Goal: Task Accomplishment & Management: Complete application form

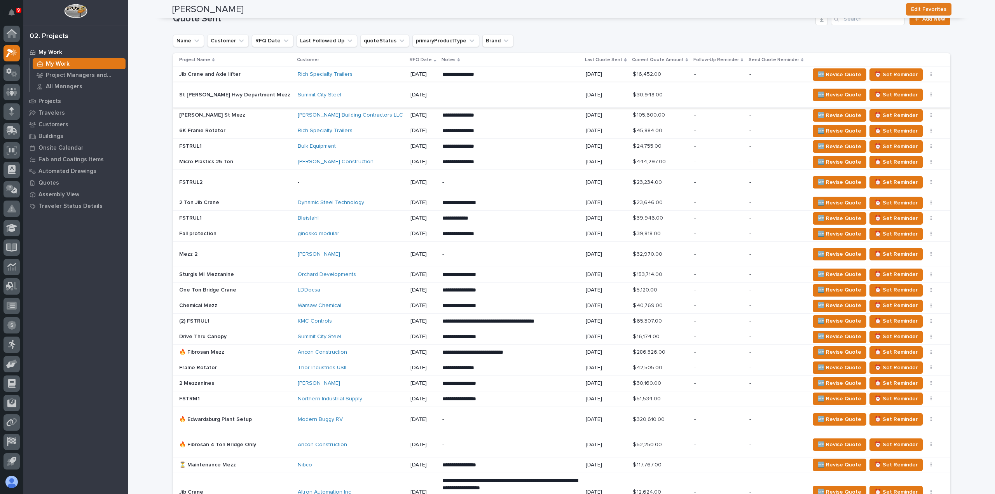
scroll to position [505, 0]
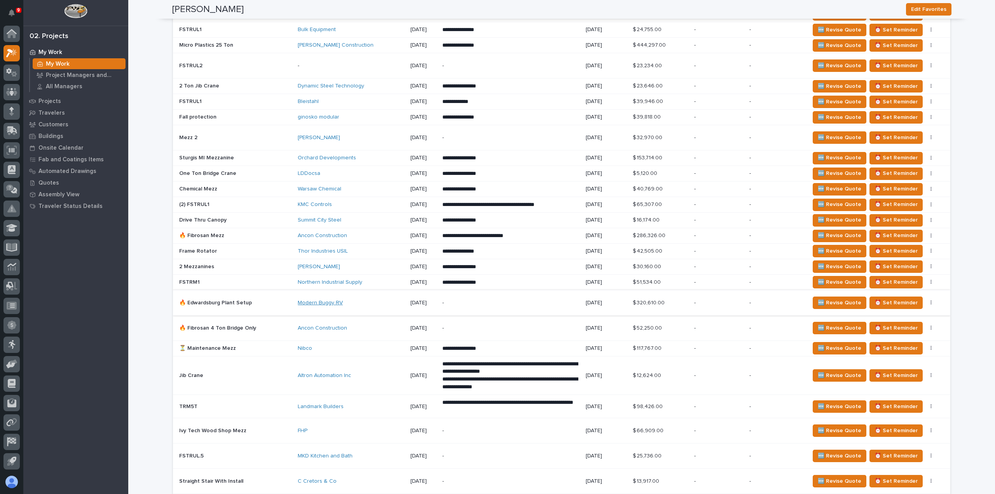
click at [298, 302] on link "Modern Buggy RV" at bounding box center [320, 303] width 45 height 7
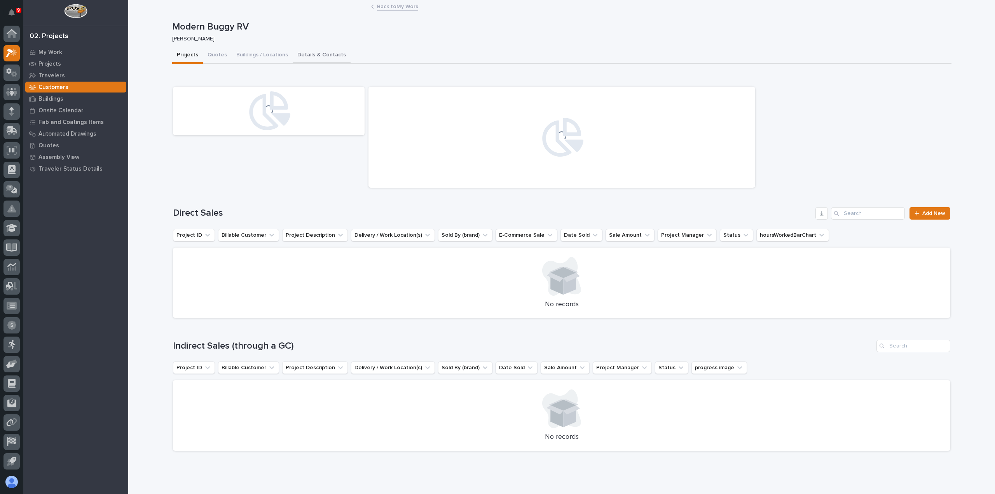
click at [309, 52] on button "Details & Contacts" at bounding box center [322, 55] width 58 height 16
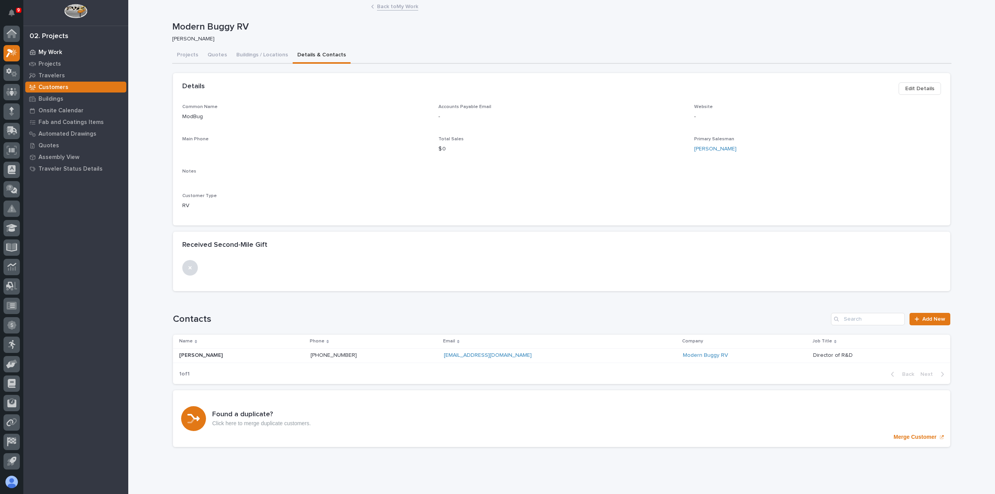
click at [50, 47] on div "My Work" at bounding box center [75, 52] width 101 height 11
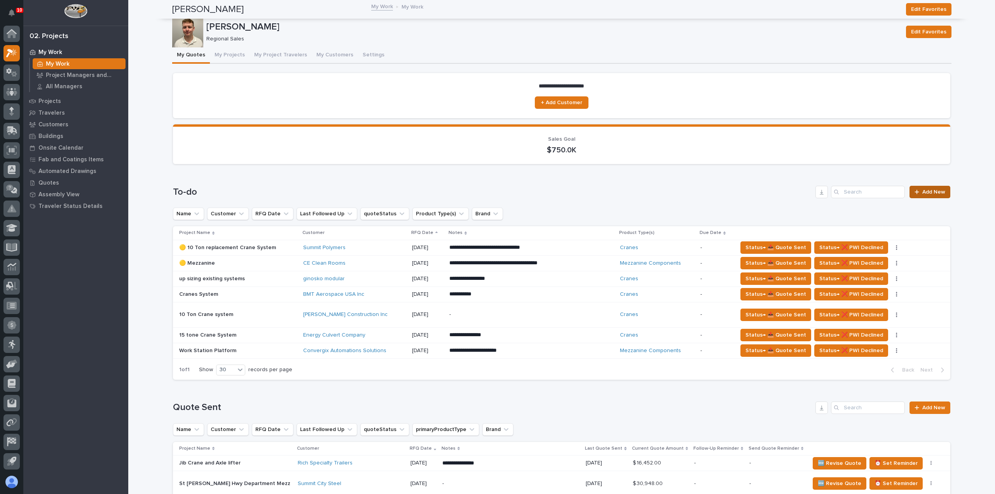
click at [923, 193] on span "Add New" at bounding box center [933, 191] width 23 height 5
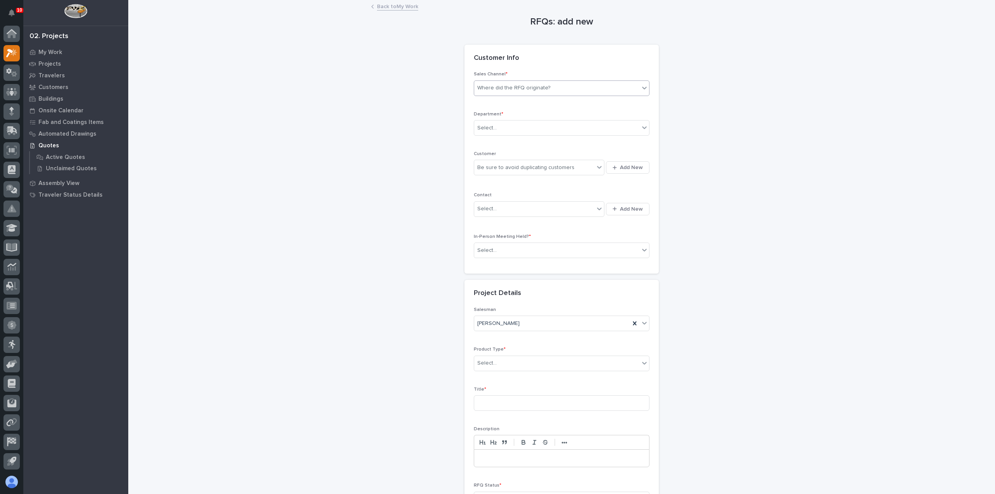
click at [578, 87] on div "Where did the RFQ originate?" at bounding box center [556, 88] width 165 height 13
click at [569, 111] on div "PWI" at bounding box center [558, 117] width 175 height 14
click at [558, 131] on div "Select..." at bounding box center [556, 128] width 165 height 13
click at [544, 158] on div "Regional Sales" at bounding box center [558, 156] width 175 height 14
click at [544, 168] on div "Be sure to avoid duplicating customers" at bounding box center [525, 168] width 97 height 8
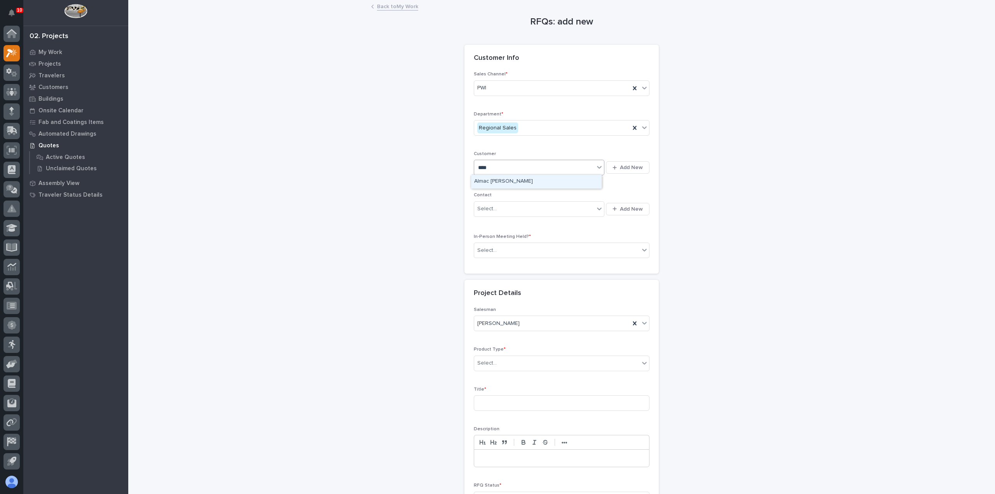
type input "*****"
click at [559, 183] on div "Almac [PERSON_NAME]" at bounding box center [536, 182] width 131 height 14
click at [558, 204] on div "Select..." at bounding box center [534, 208] width 120 height 13
type input "********"
click at [625, 208] on span "Add New" at bounding box center [631, 209] width 23 height 7
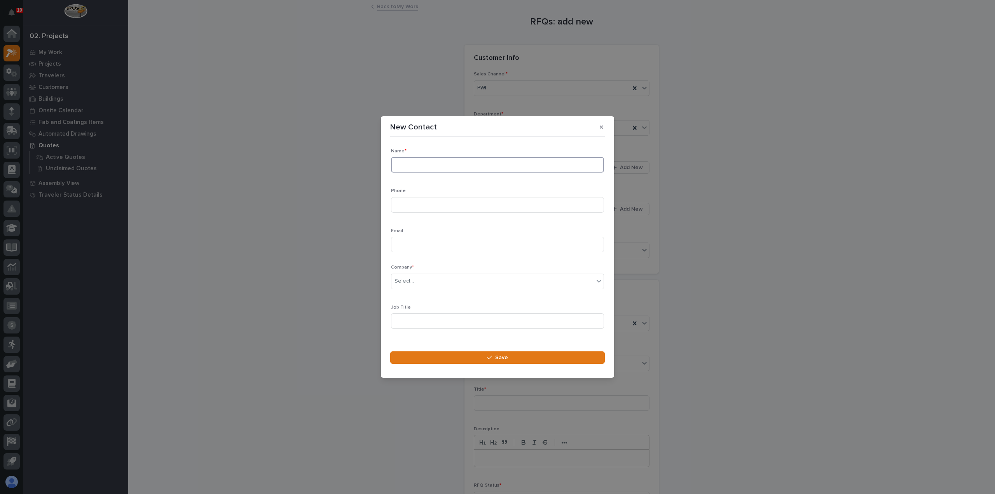
click at [487, 168] on input at bounding box center [497, 165] width 213 height 16
type input "[PERSON_NAME]"
click at [478, 202] on input at bounding box center [497, 205] width 213 height 16
type input "5743613804"
click at [523, 245] on input at bounding box center [497, 245] width 213 height 16
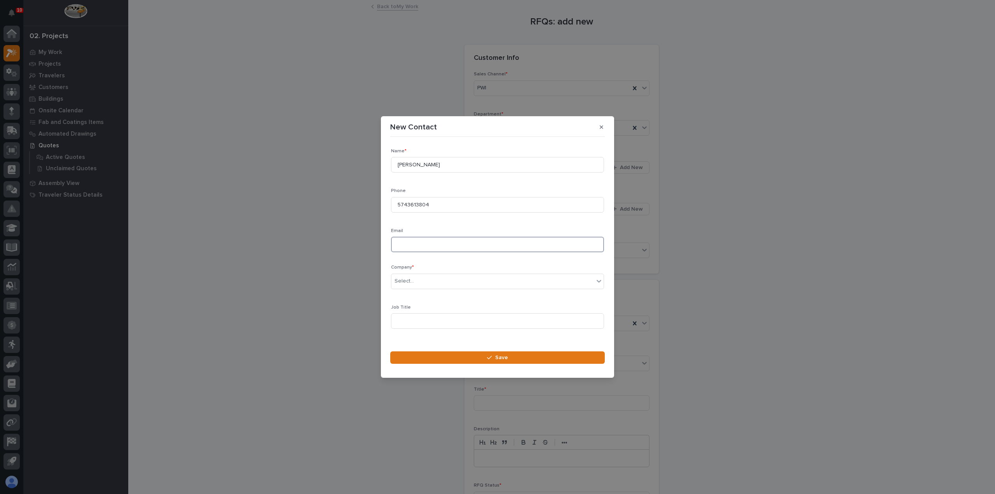
paste input "[PERSON_NAME][EMAIL_ADDRESS][PERSON_NAME][DOMAIN_NAME]"
type input "[PERSON_NAME][EMAIL_ADDRESS][PERSON_NAME][DOMAIN_NAME]"
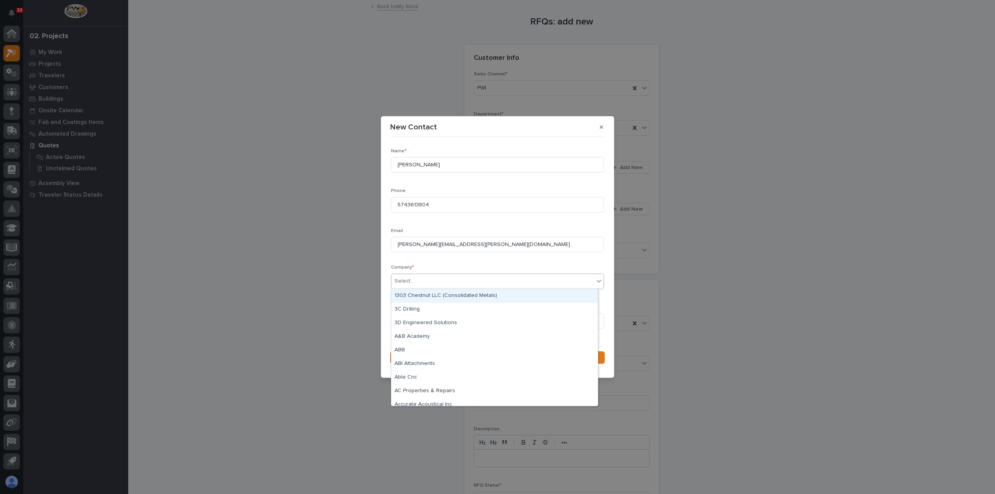
click at [413, 281] on div "Select..." at bounding box center [492, 281] width 202 height 13
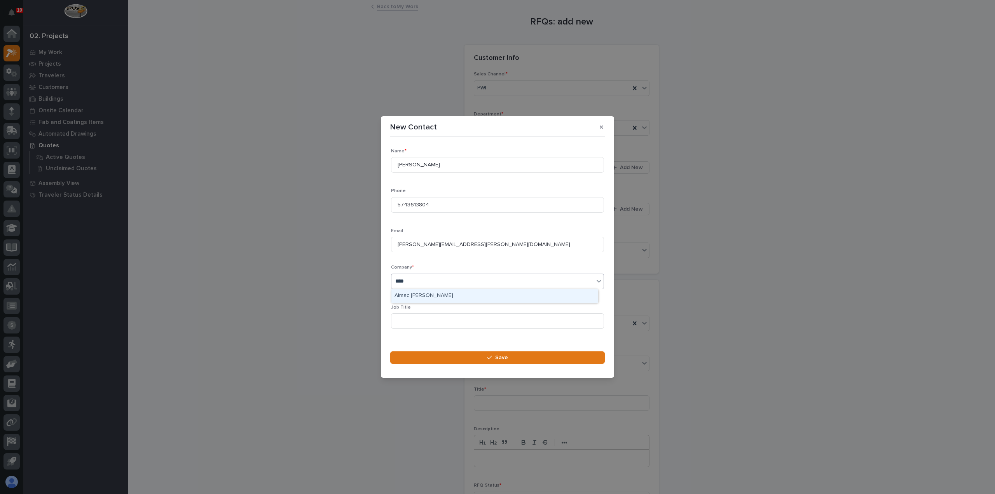
type input "*****"
click at [431, 297] on div "Almac [PERSON_NAME]" at bounding box center [494, 296] width 206 height 14
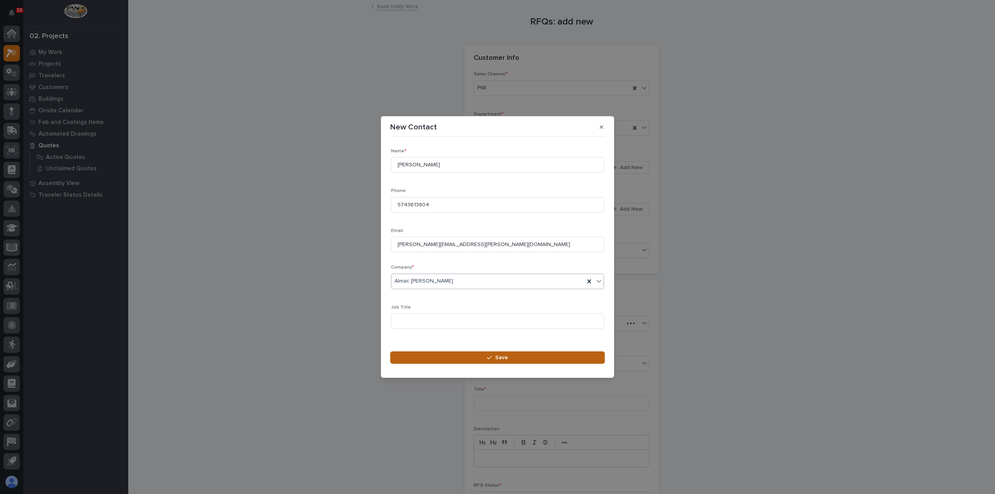
click at [456, 362] on button "Save" at bounding box center [497, 357] width 215 height 12
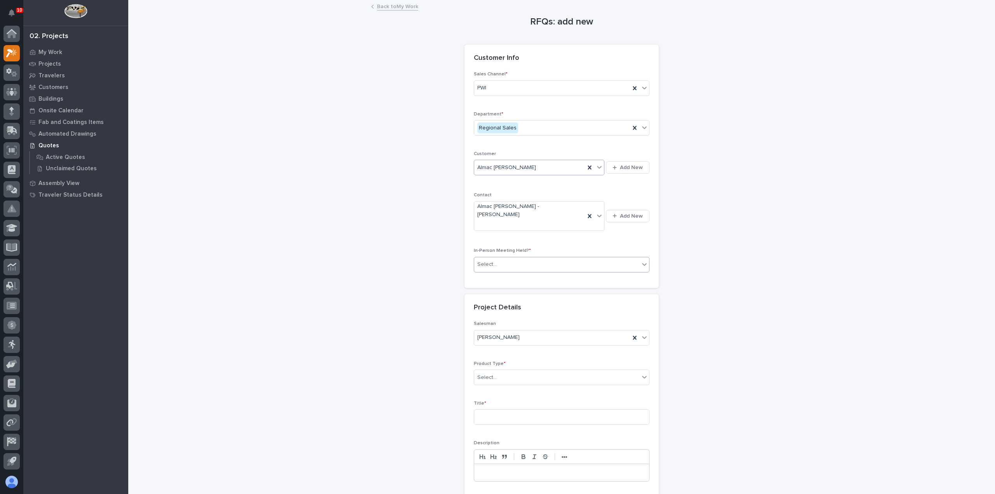
click at [513, 258] on div "Select..." at bounding box center [556, 264] width 165 height 13
click at [507, 281] on div "No" at bounding box center [558, 277] width 175 height 14
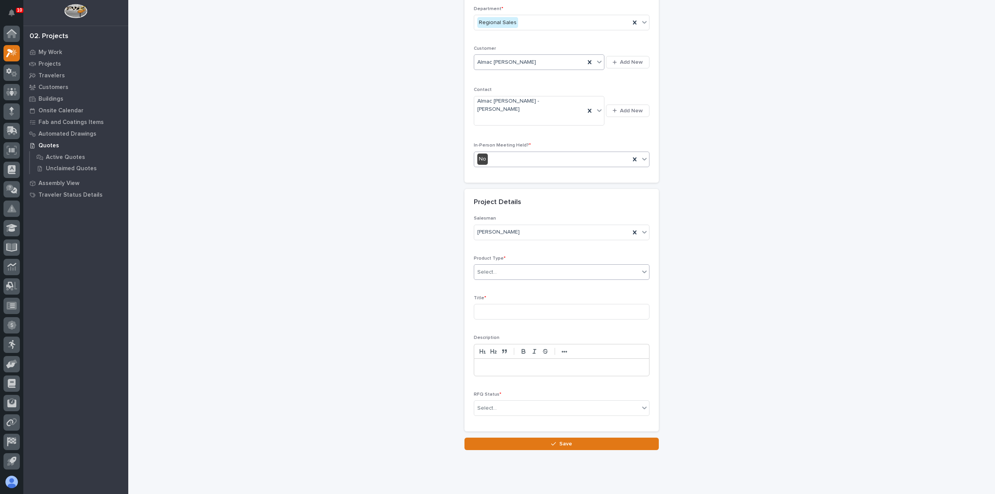
click at [511, 266] on div "Select..." at bounding box center [556, 272] width 165 height 13
click at [514, 344] on div "Mezzanine Components" at bounding box center [558, 347] width 175 height 14
click at [505, 304] on input at bounding box center [562, 312] width 176 height 16
type input "St [PERSON_NAME] Highway Department"
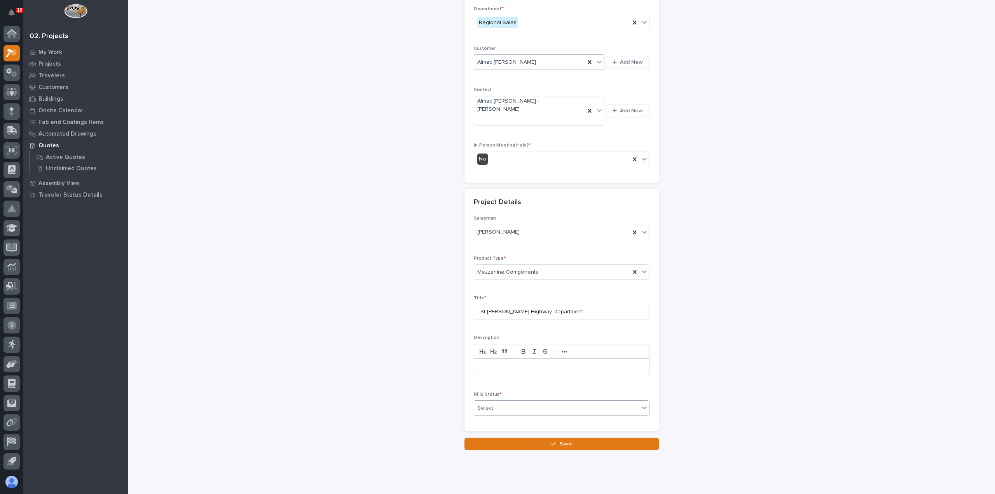
click at [530, 402] on div "Select..." at bounding box center [556, 408] width 165 height 13
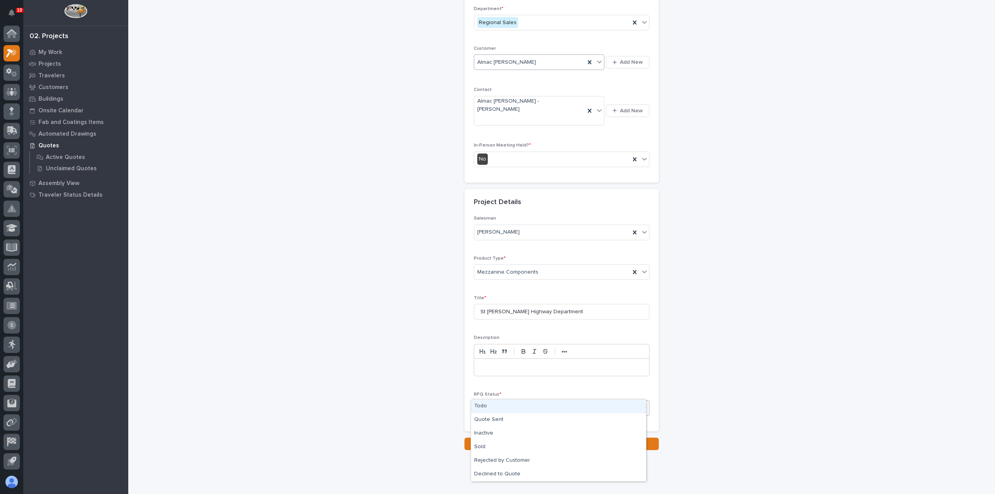
click at [527, 404] on div "Todo" at bounding box center [558, 406] width 175 height 14
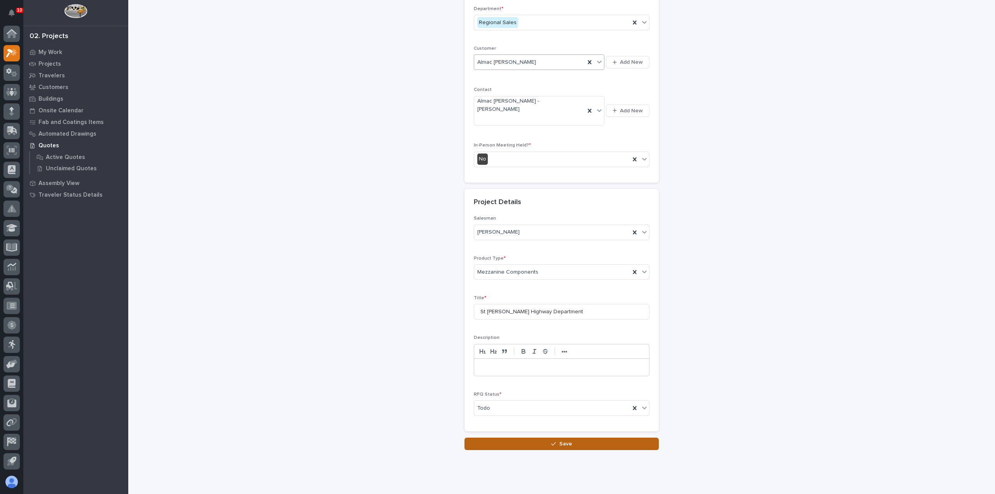
click at [546, 438] on button "Save" at bounding box center [561, 444] width 194 height 12
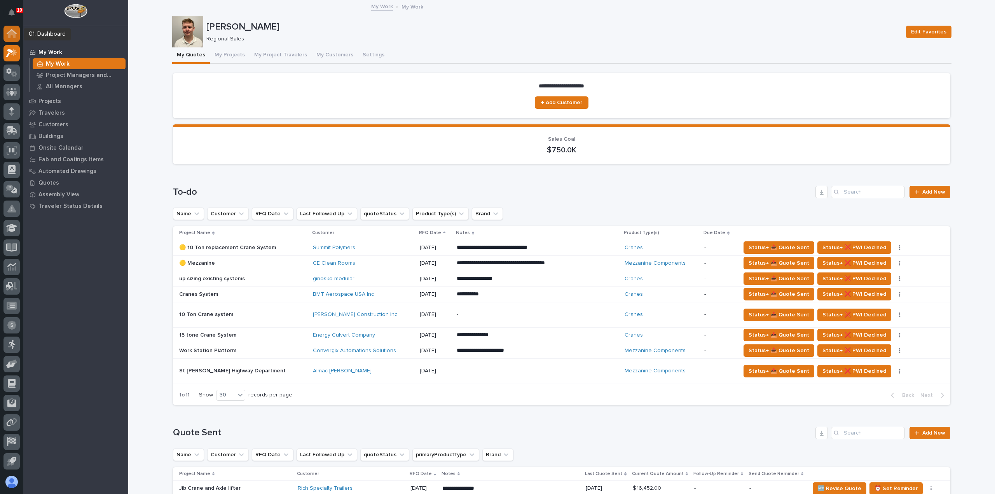
click at [16, 40] on div at bounding box center [11, 34] width 16 height 16
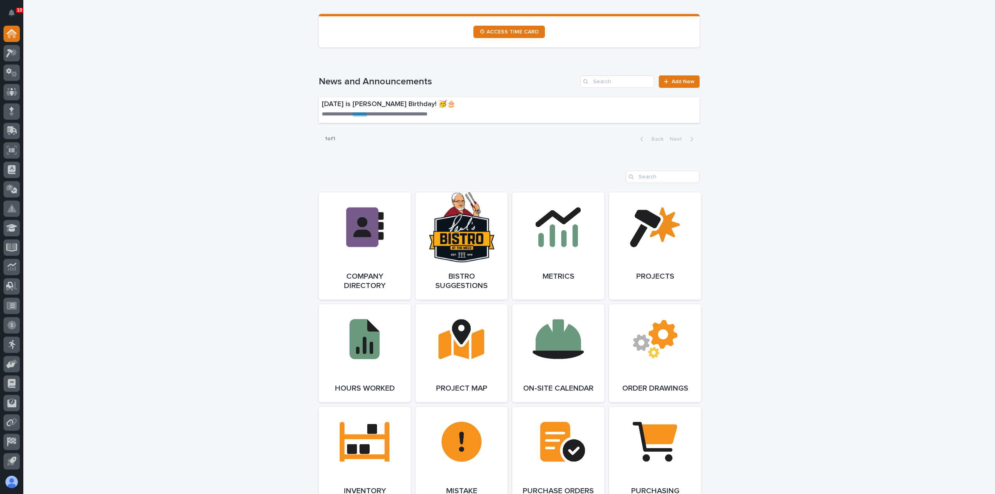
scroll to position [544, 0]
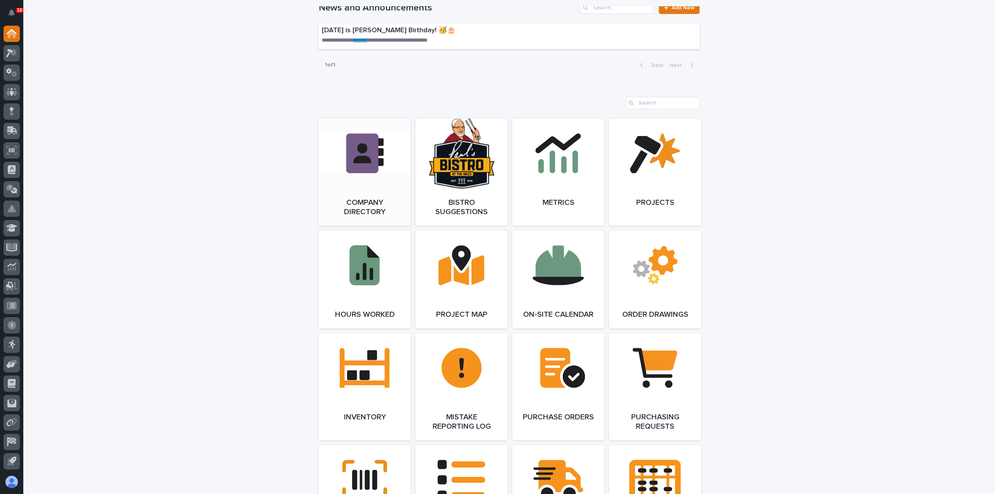
click at [358, 168] on link "Open Link" at bounding box center [365, 172] width 92 height 107
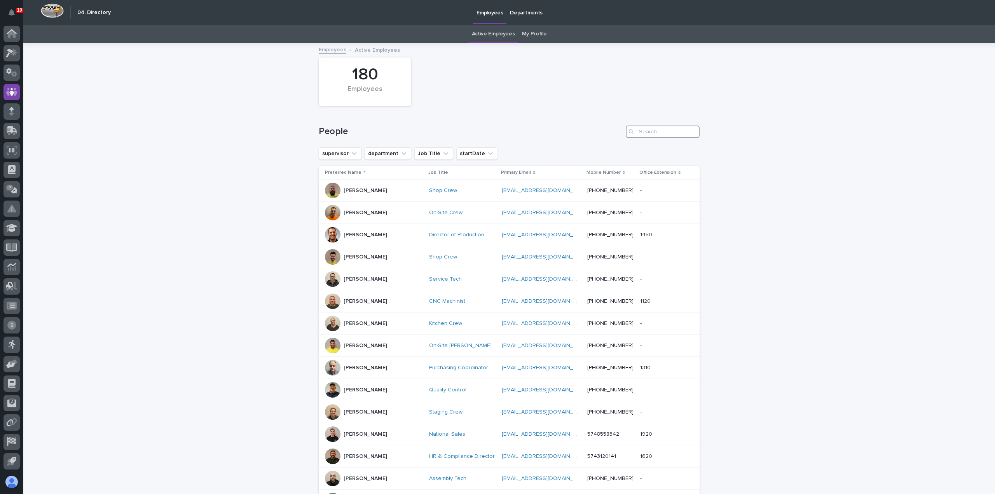
click at [640, 132] on input "Search" at bounding box center [663, 132] width 74 height 12
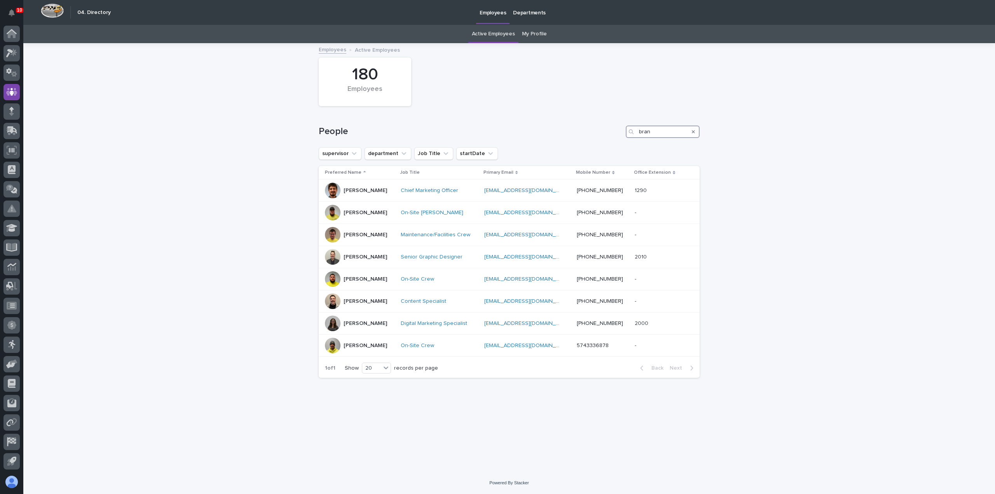
type input "bran"
